Goal: Information Seeking & Learning: Find specific fact

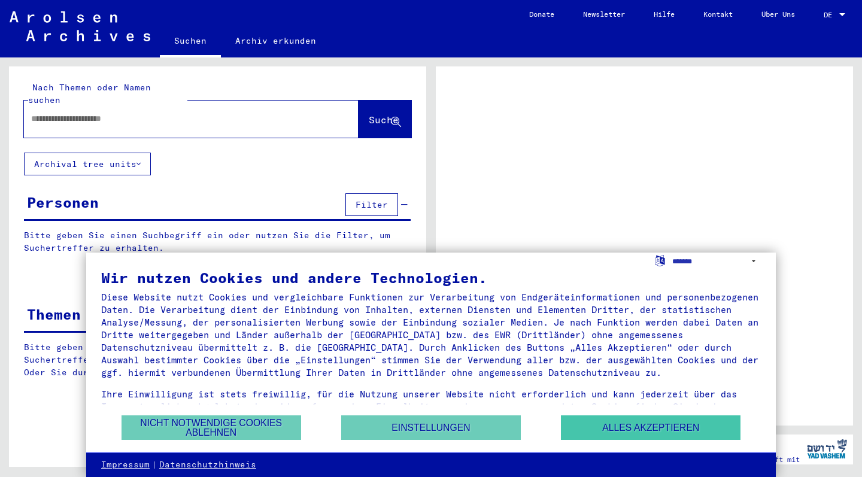
click at [609, 431] on button "Alles akzeptieren" at bounding box center [651, 427] width 180 height 25
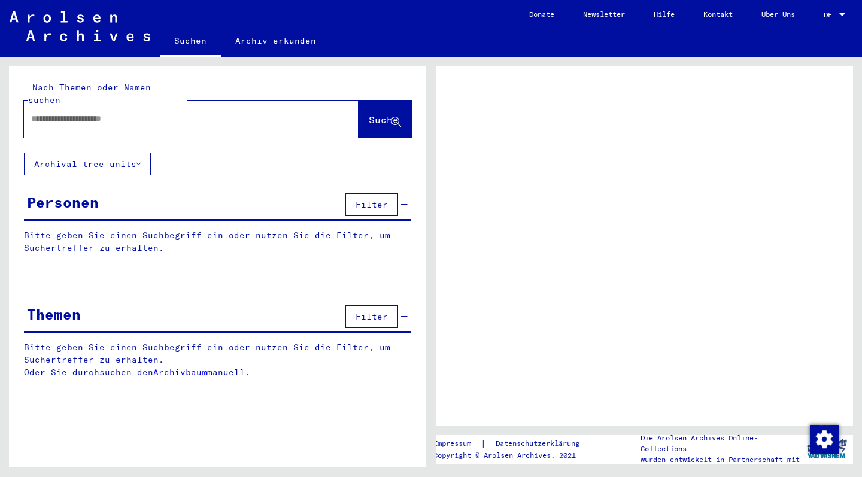
click at [171, 120] on div at bounding box center [191, 119] width 335 height 37
click at [139, 113] on input "text" at bounding box center [180, 119] width 299 height 13
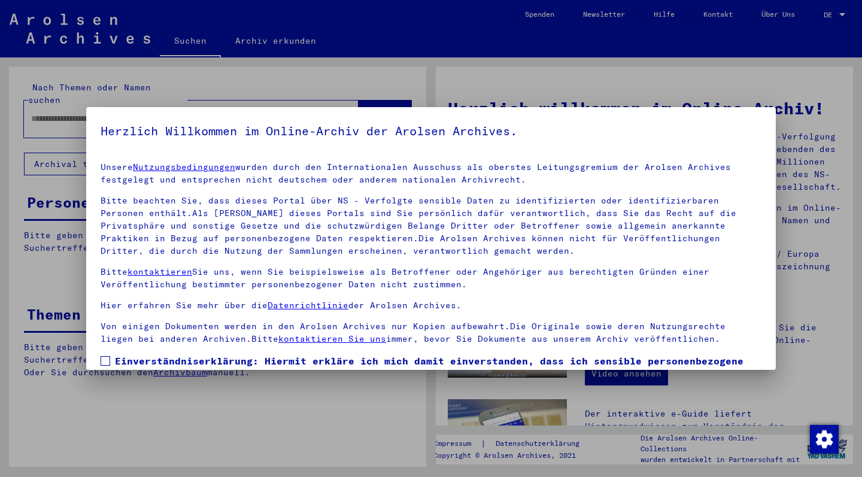
click at [621, 283] on p "Bitte kontaktieren Sie uns, wenn Sie beispielsweise als Betroffener oder Angehö…" at bounding box center [431, 278] width 661 height 25
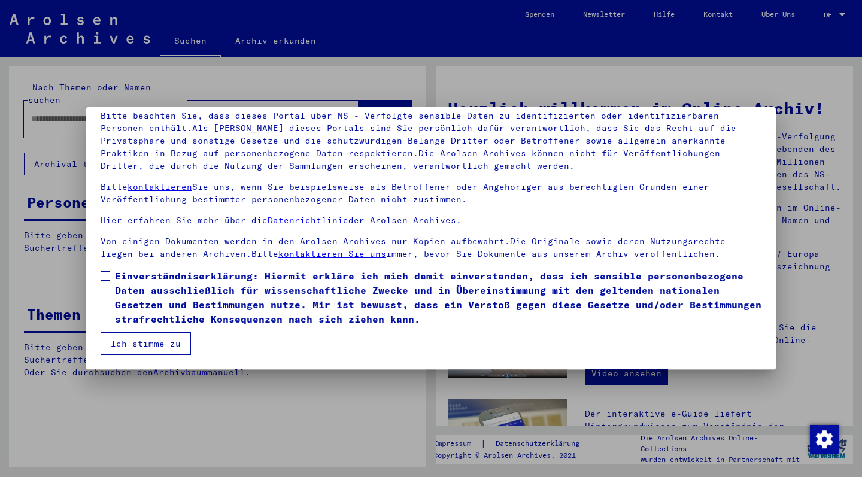
click at [177, 340] on button "Ich stimme zu" at bounding box center [146, 343] width 90 height 23
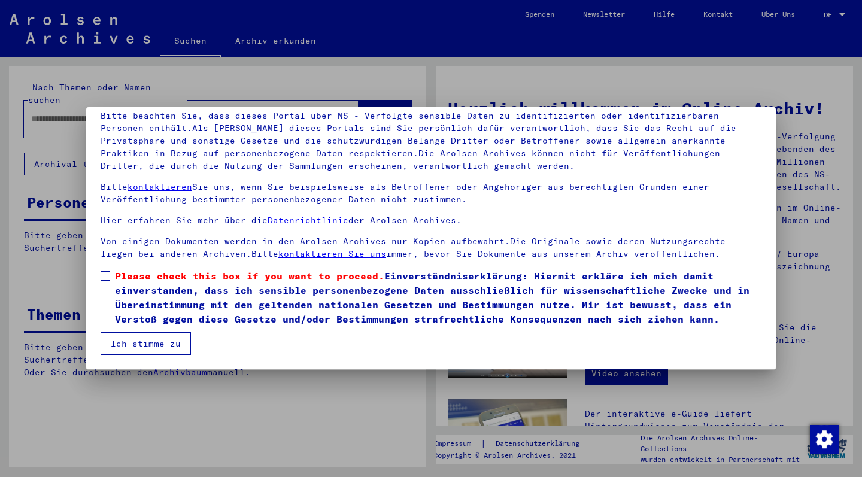
click at [106, 277] on span at bounding box center [106, 276] width 10 height 10
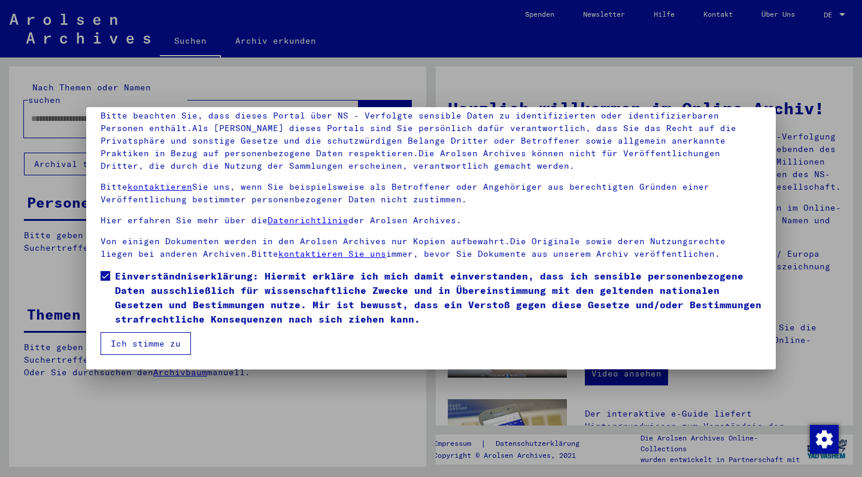
click at [126, 339] on button "Ich stimme zu" at bounding box center [146, 343] width 90 height 23
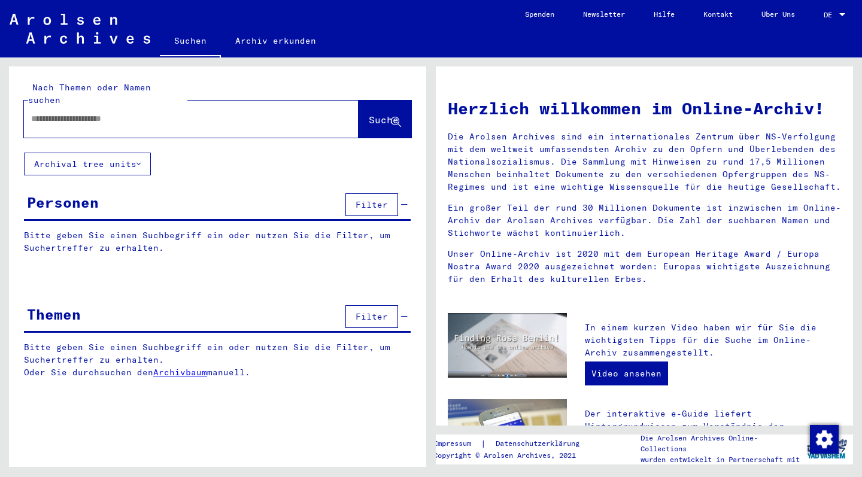
click at [91, 113] on input "text" at bounding box center [177, 119] width 292 height 13
type input "********"
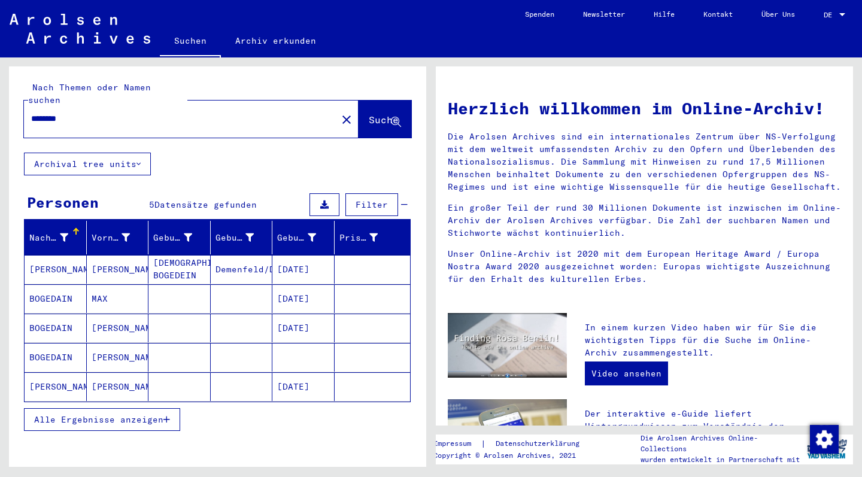
click at [98, 257] on mat-cell "[PERSON_NAME]" at bounding box center [118, 269] width 62 height 29
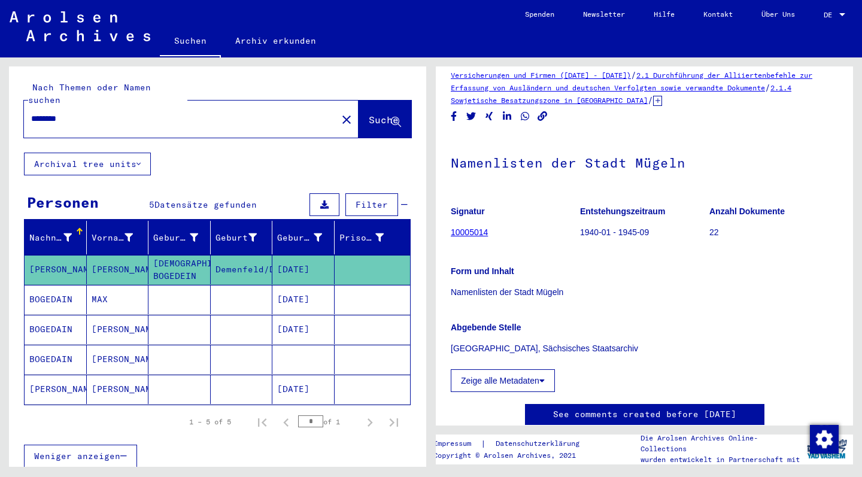
scroll to position [23, 0]
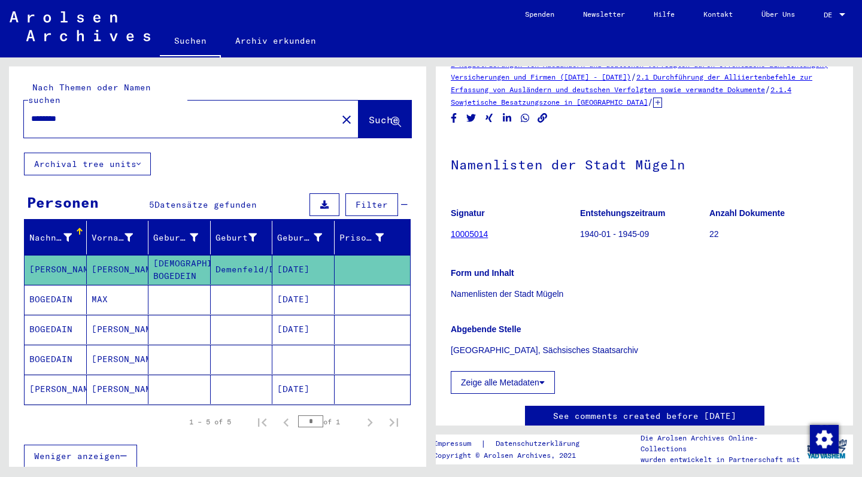
click at [522, 383] on button "Zeige alle Metadaten" at bounding box center [503, 382] width 104 height 23
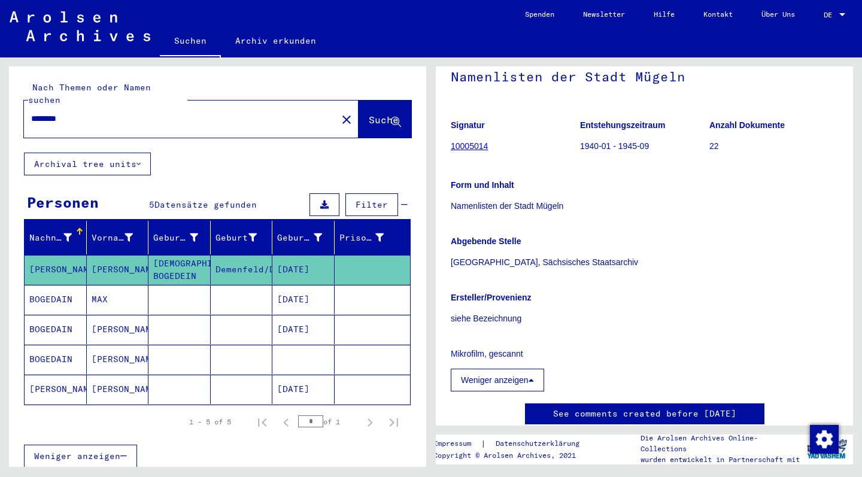
click at [505, 374] on button "Weniger anzeigen" at bounding box center [497, 380] width 93 height 23
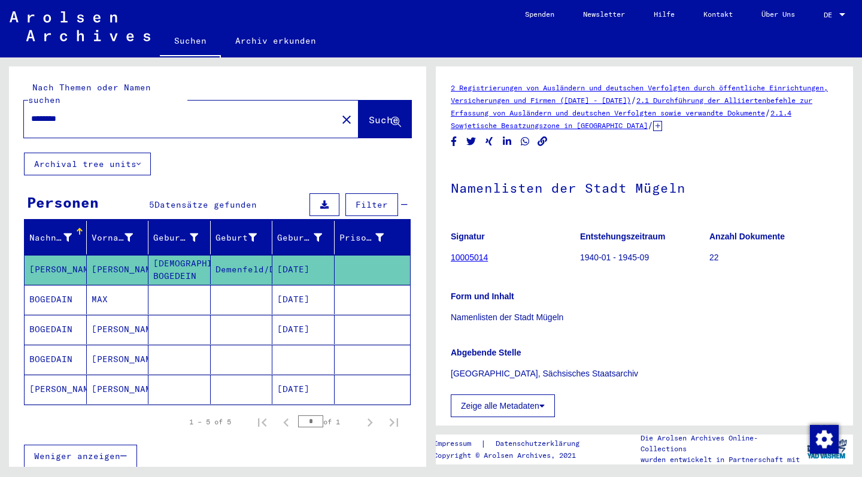
scroll to position [0, 0]
click at [466, 256] on link "10005014" at bounding box center [469, 258] width 37 height 10
click at [64, 285] on mat-cell "BOGEDAIN" at bounding box center [56, 299] width 62 height 29
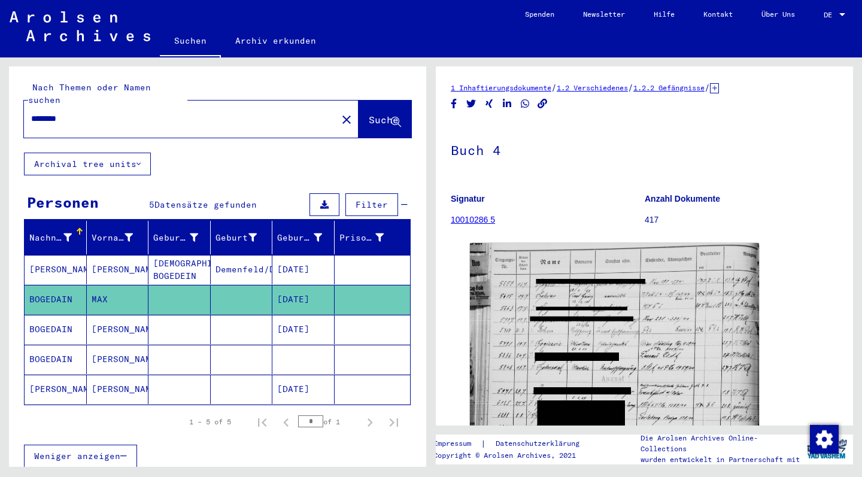
click at [486, 220] on link "10010286 5" at bounding box center [473, 220] width 44 height 10
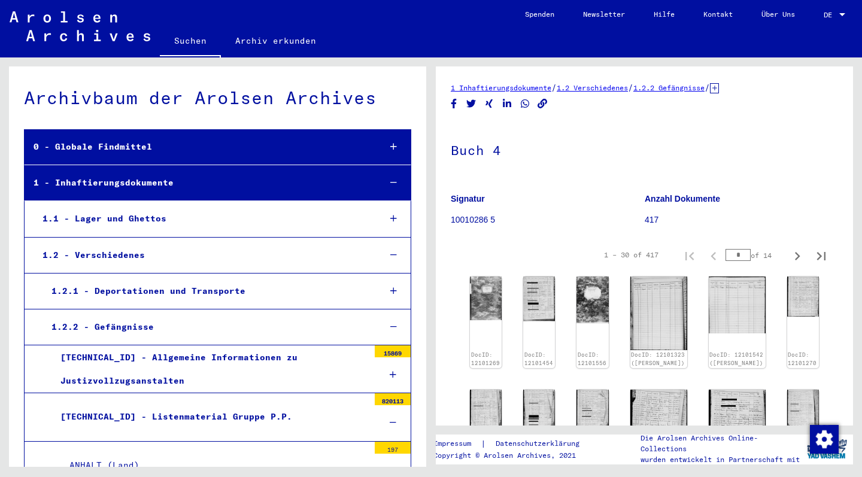
scroll to position [4872, 0]
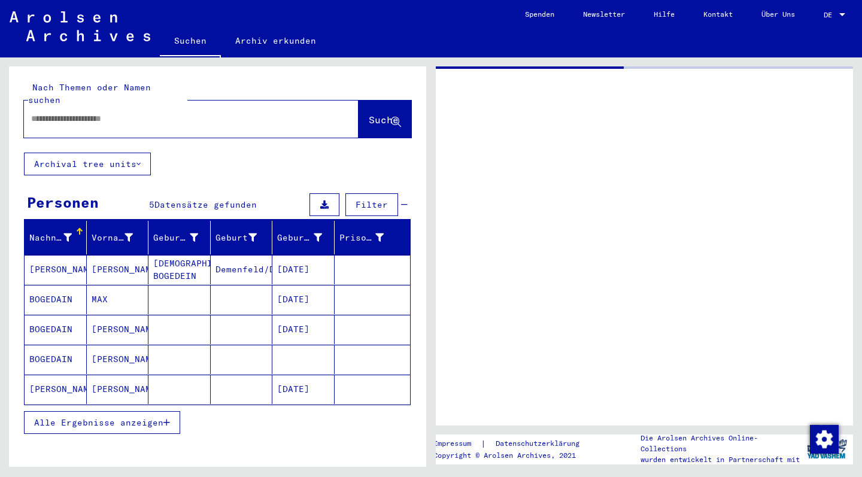
type input "********"
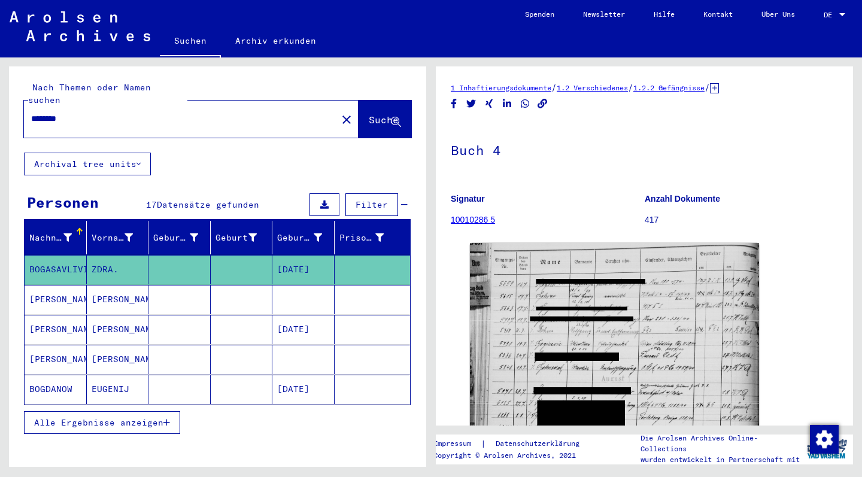
click at [339, 113] on mat-icon "close" at bounding box center [346, 120] width 14 height 14
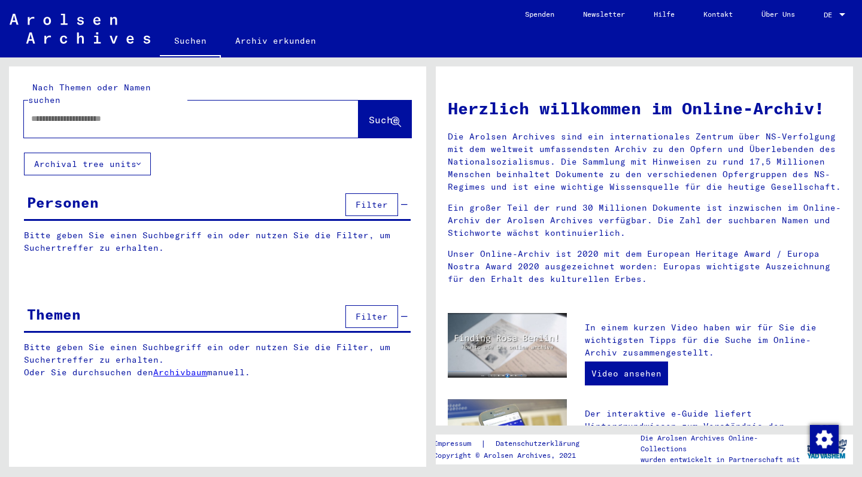
click at [189, 113] on input "text" at bounding box center [177, 119] width 292 height 13
type input "********"
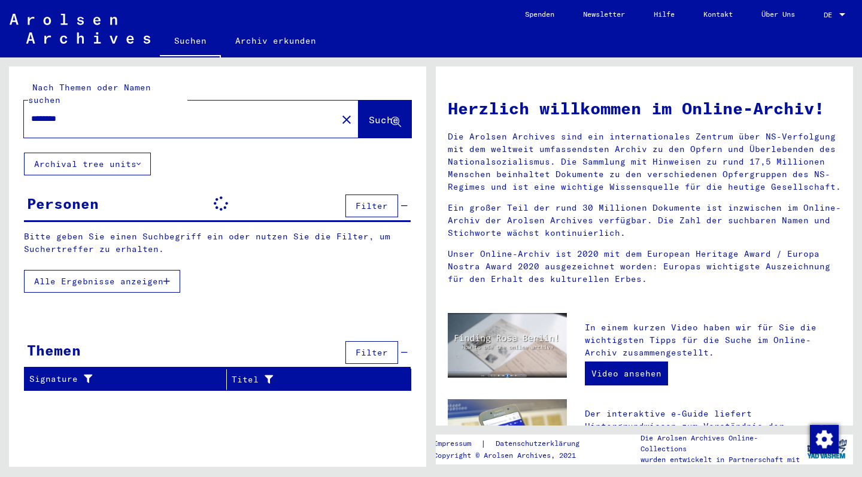
click at [150, 157] on button "Archival tree units" at bounding box center [87, 164] width 127 height 23
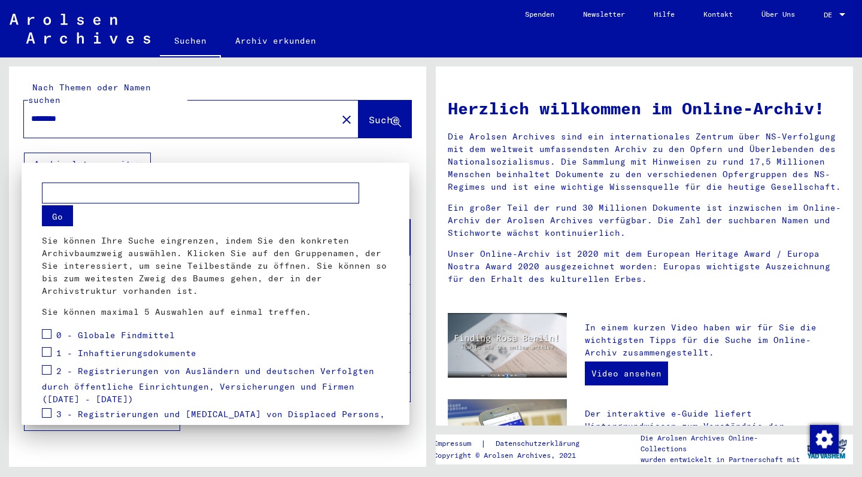
click at [244, 152] on div at bounding box center [431, 238] width 862 height 477
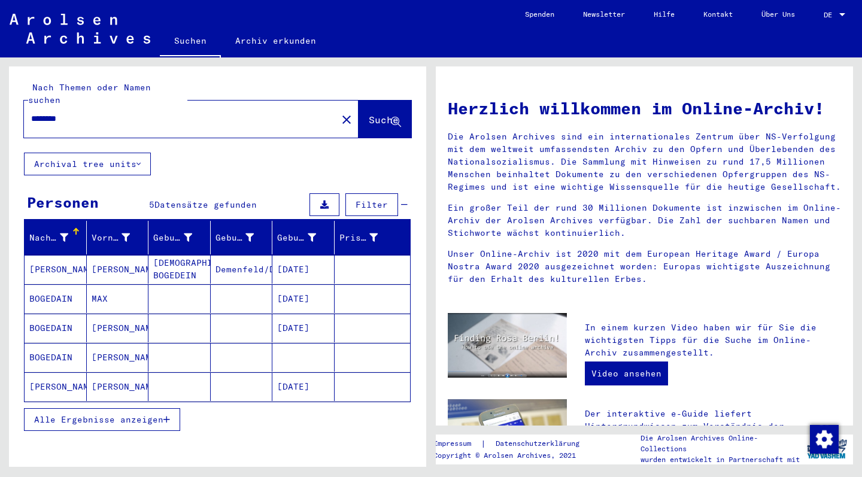
click at [59, 256] on mat-cell "[PERSON_NAME]" at bounding box center [56, 269] width 62 height 29
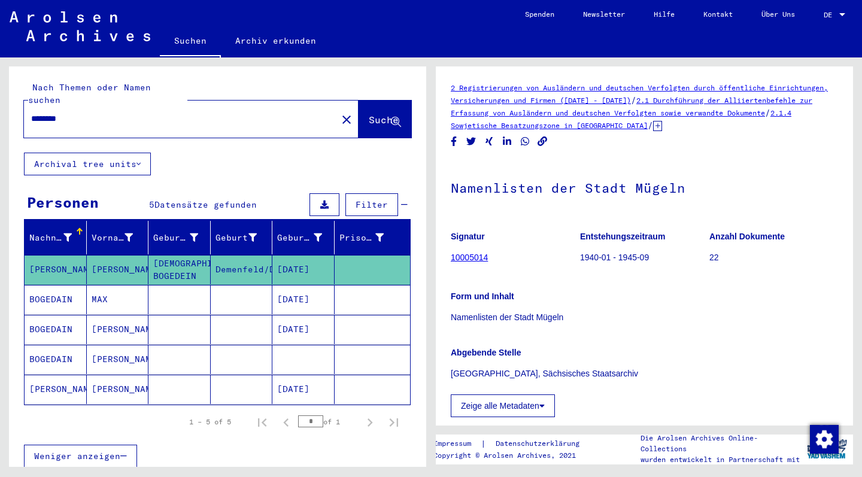
click at [466, 255] on link "10005014" at bounding box center [469, 258] width 37 height 10
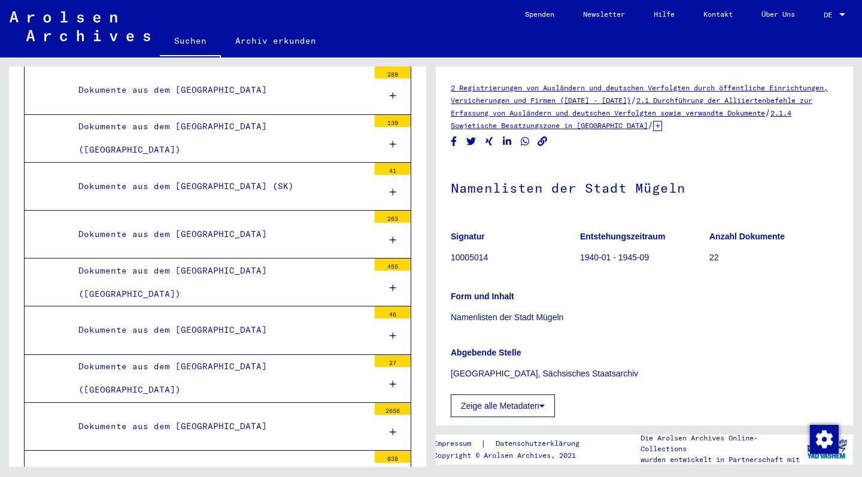
scroll to position [10185, 0]
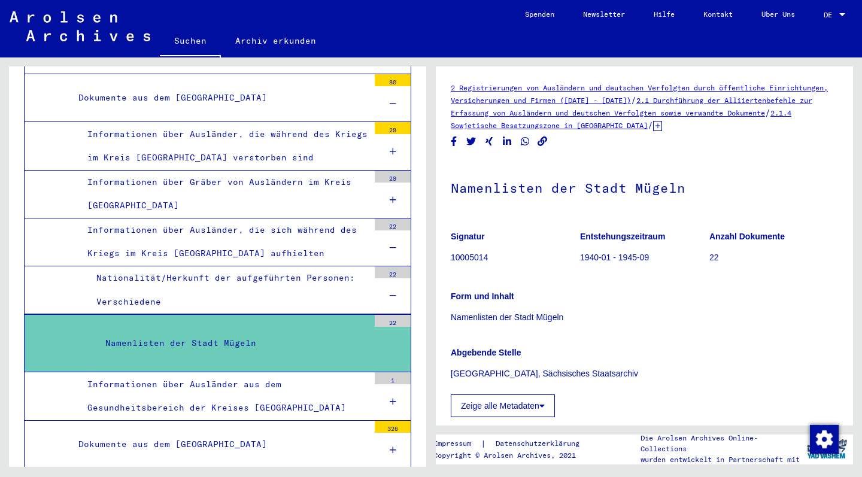
scroll to position [11198, 0]
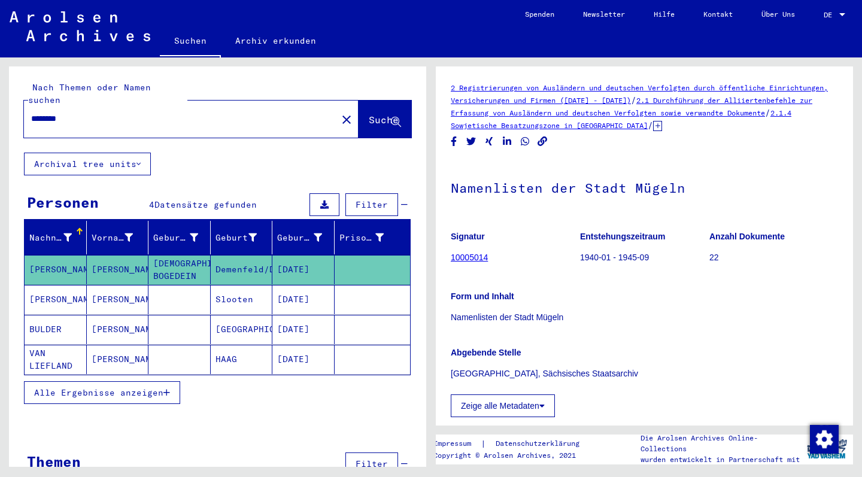
click at [339, 113] on mat-icon "close" at bounding box center [346, 120] width 14 height 14
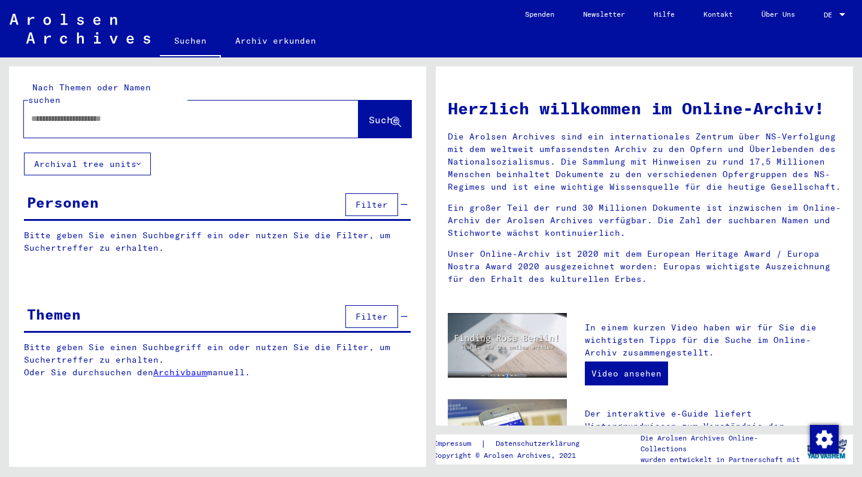
click at [281, 116] on div at bounding box center [173, 118] width 299 height 27
click at [240, 113] on input "text" at bounding box center [177, 119] width 292 height 13
type input "********"
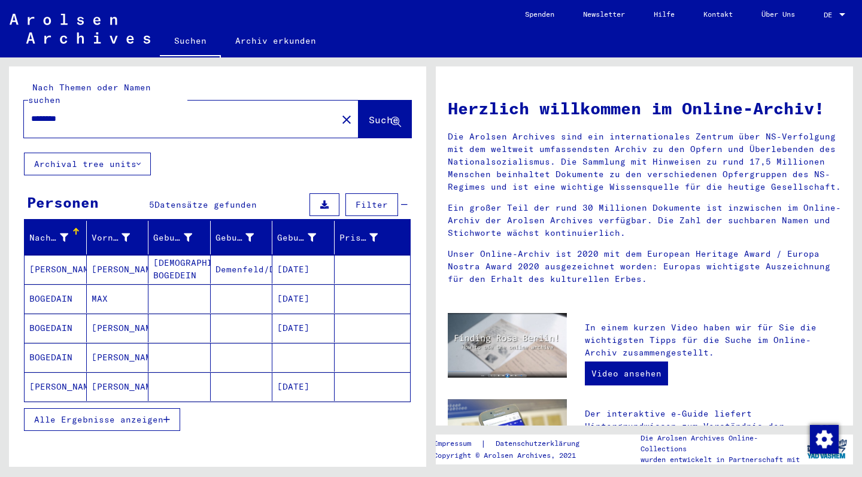
click at [107, 315] on mat-cell "[PERSON_NAME]" at bounding box center [118, 328] width 62 height 29
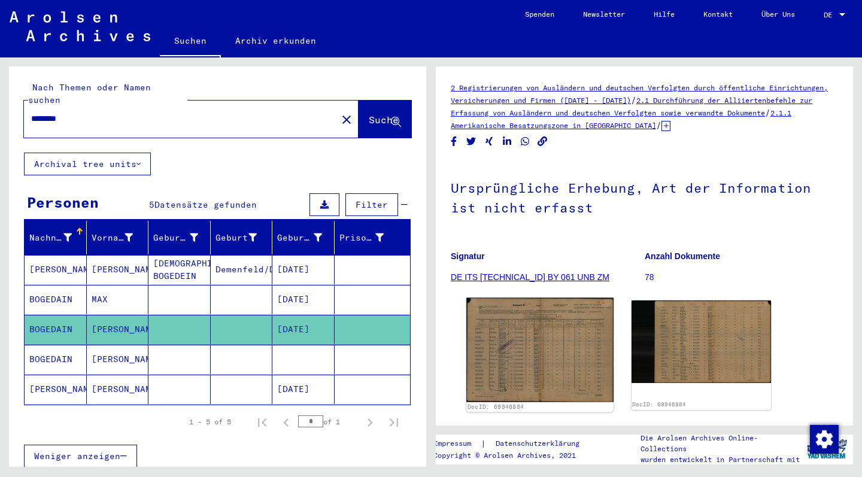
click at [553, 342] on img at bounding box center [539, 350] width 147 height 104
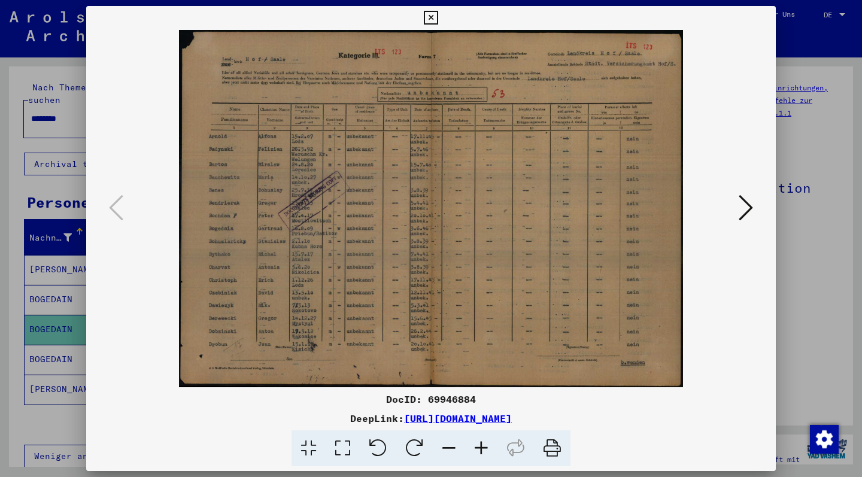
click at [441, 25] on button at bounding box center [430, 18] width 21 height 24
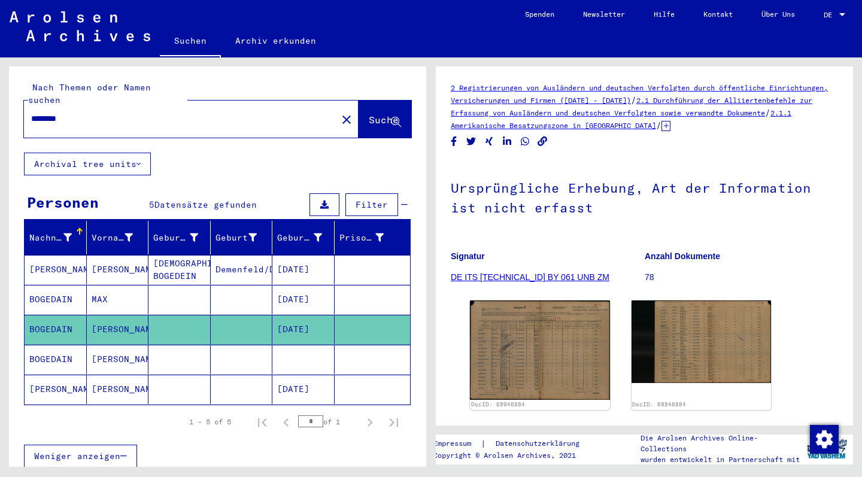
click at [102, 258] on mat-cell "[PERSON_NAME]" at bounding box center [118, 269] width 62 height 29
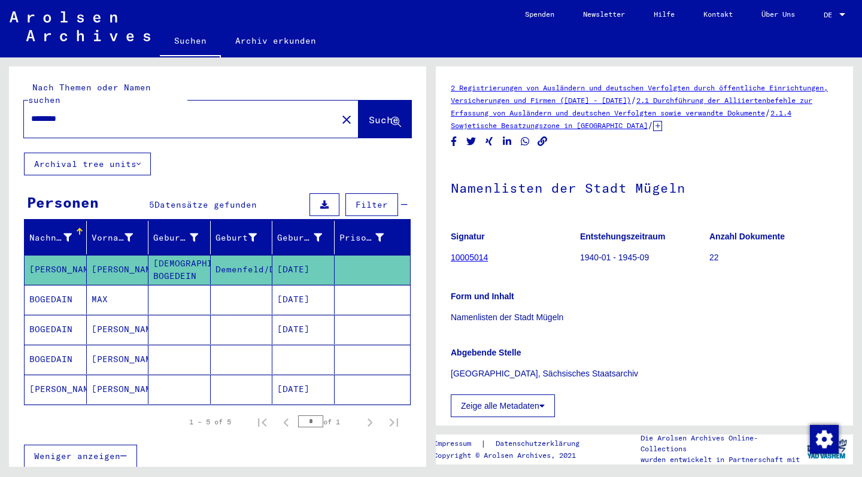
click at [96, 285] on mat-cell "MAX" at bounding box center [118, 299] width 62 height 29
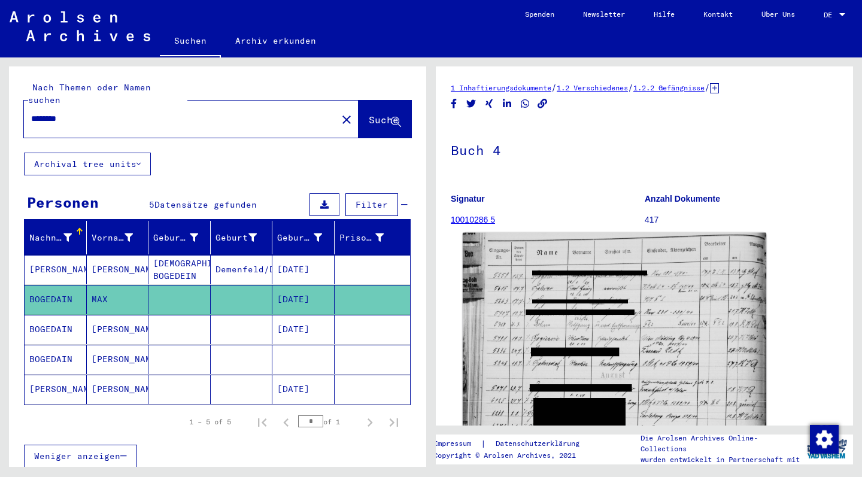
click at [609, 299] on img at bounding box center [614, 446] width 303 height 426
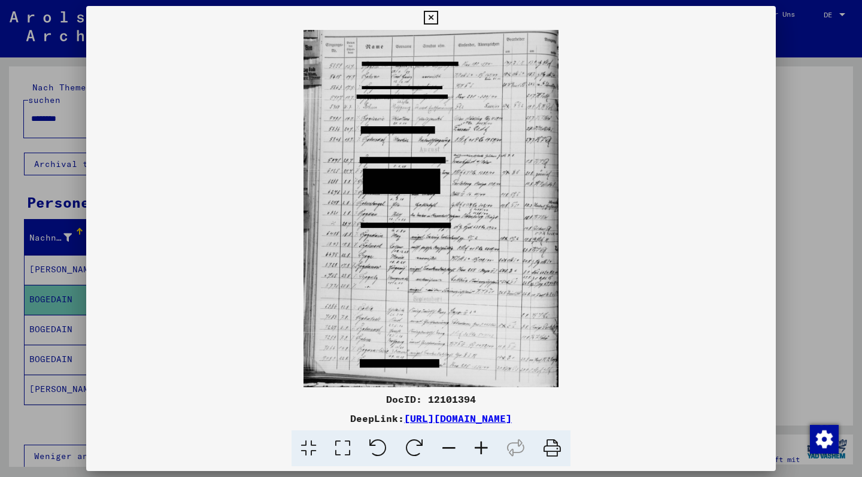
click at [404, 420] on link "[URL][DOMAIN_NAME]" at bounding box center [458, 418] width 108 height 12
